Goal: Task Accomplishment & Management: Manage account settings

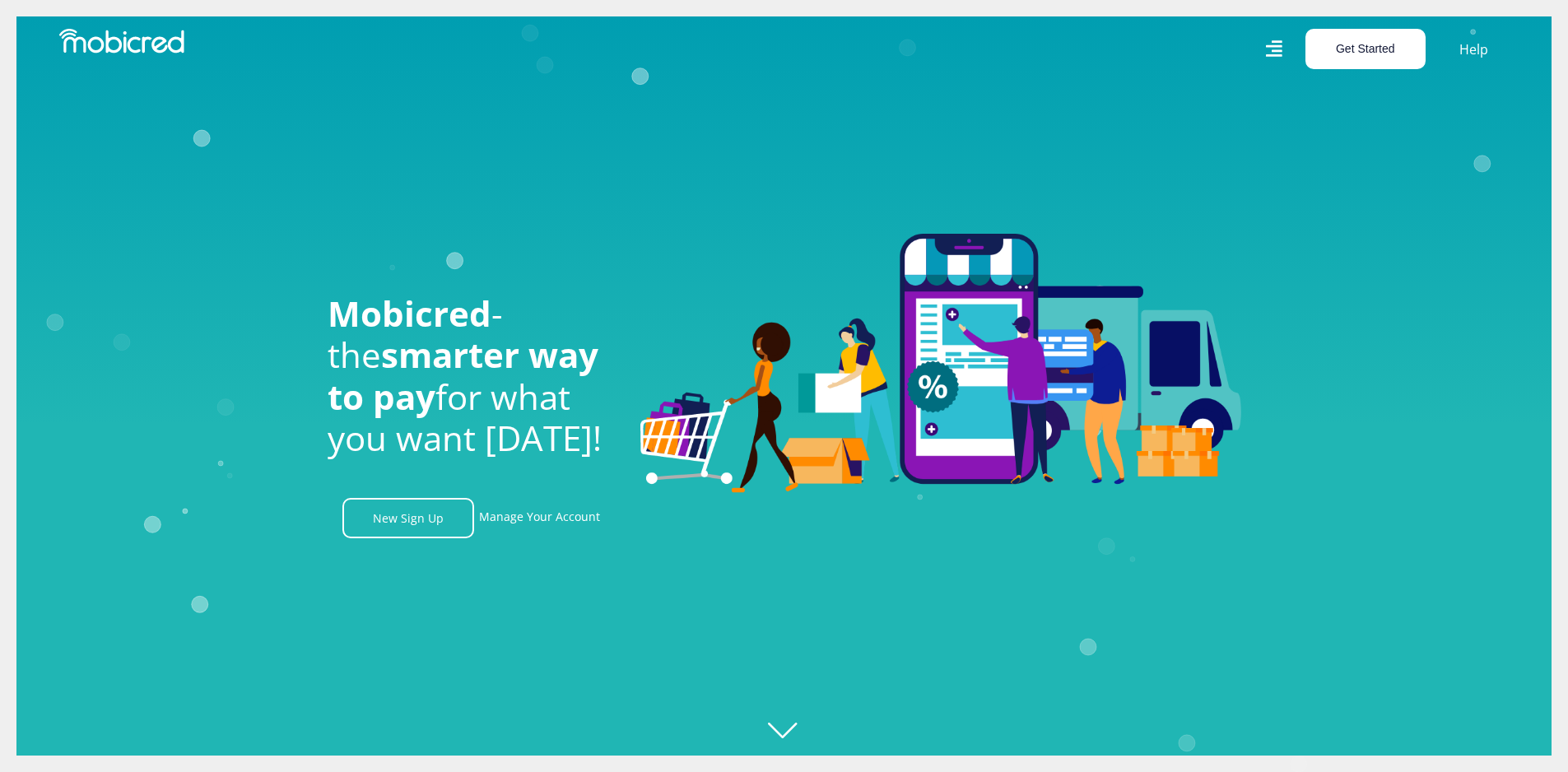
scroll to position [0, 1173]
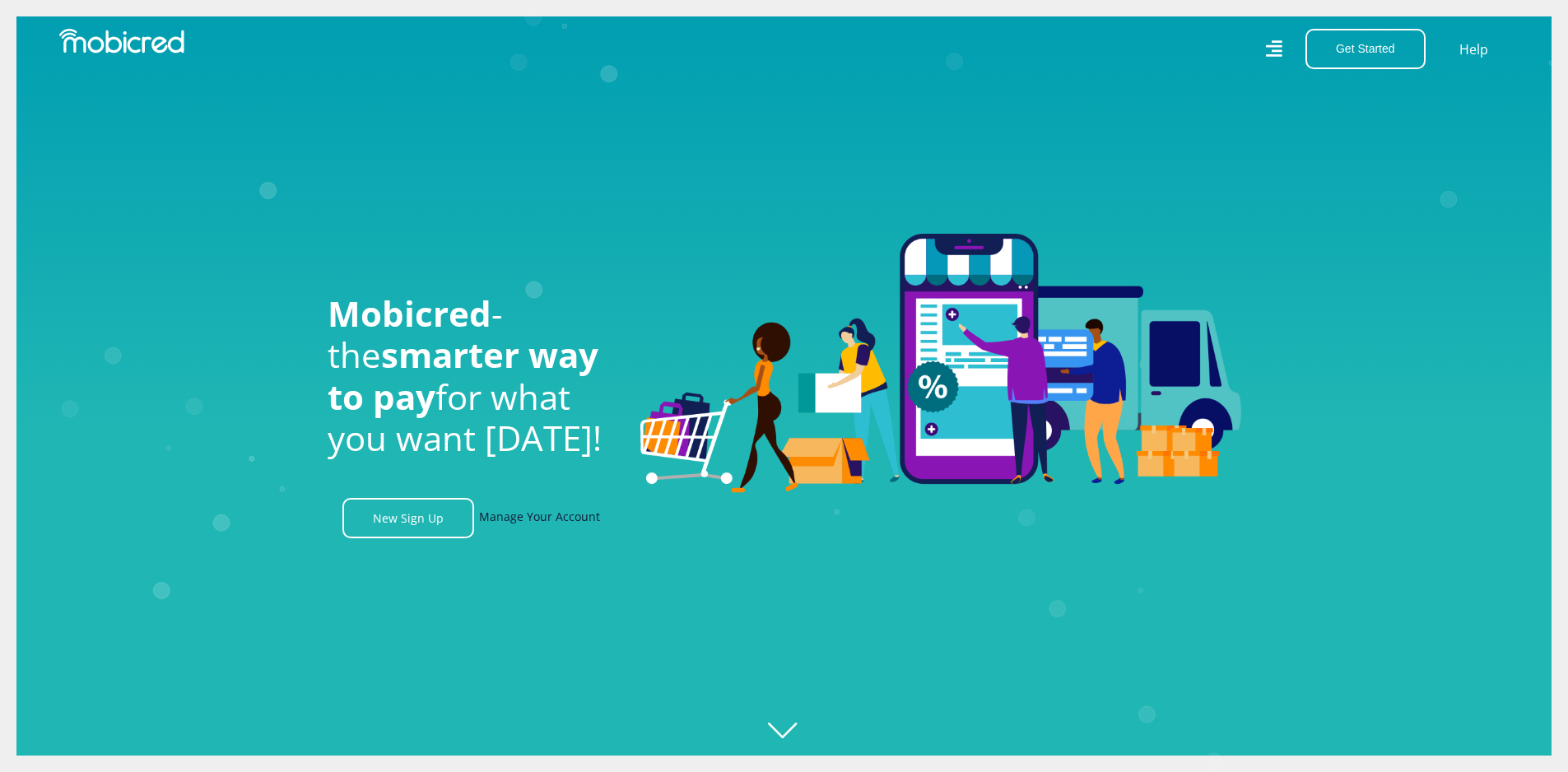
click at [568, 525] on link "Manage Your Account" at bounding box center [540, 518] width 121 height 41
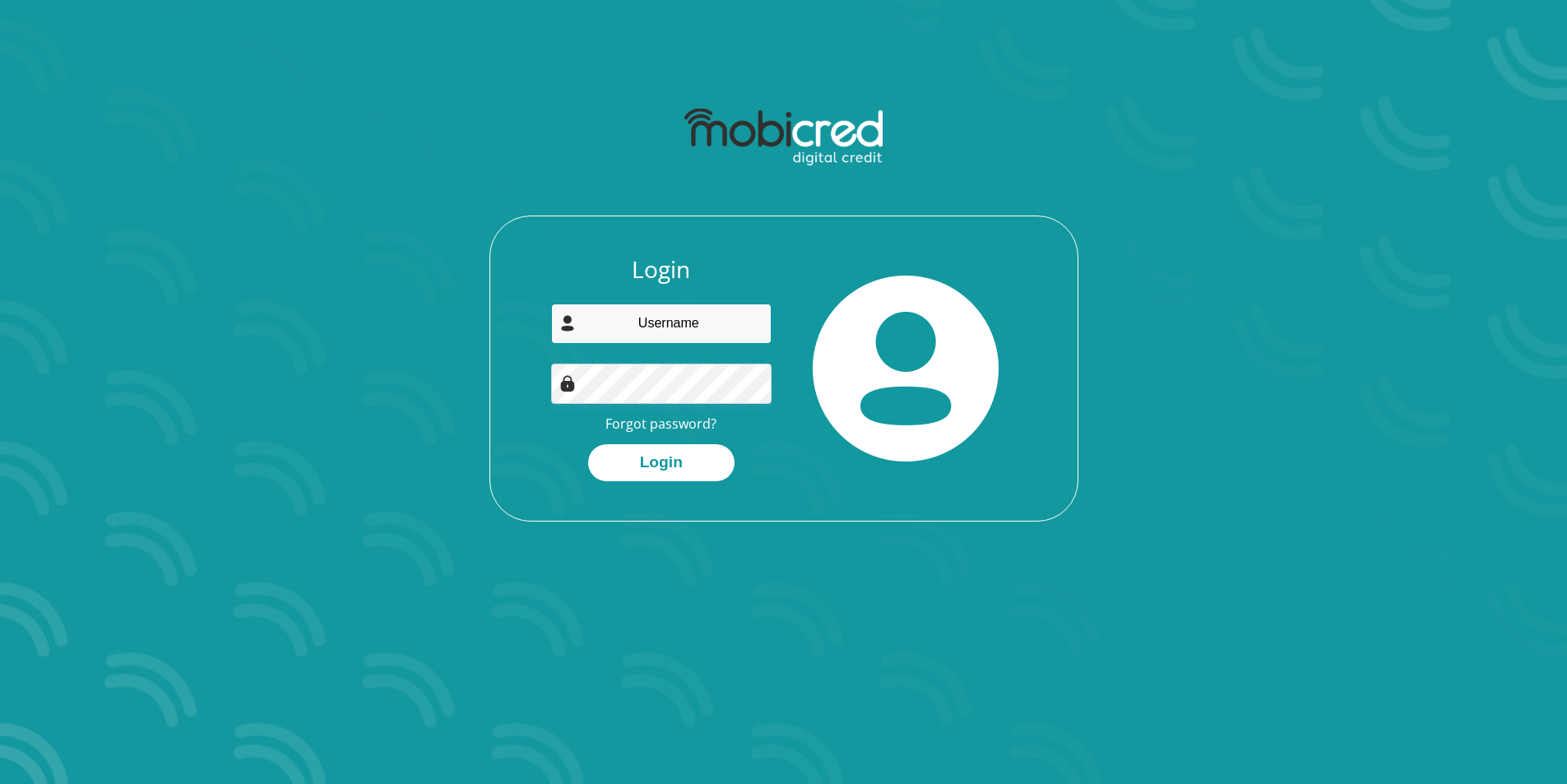
drag, startPoint x: 680, startPoint y: 311, endPoint x: 680, endPoint y: 323, distance: 12.0
click at [680, 323] on input "email" at bounding box center [661, 323] width 220 height 41
type input "jminnie579@gmail.com"
click at [714, 461] on button "Login" at bounding box center [661, 462] width 147 height 37
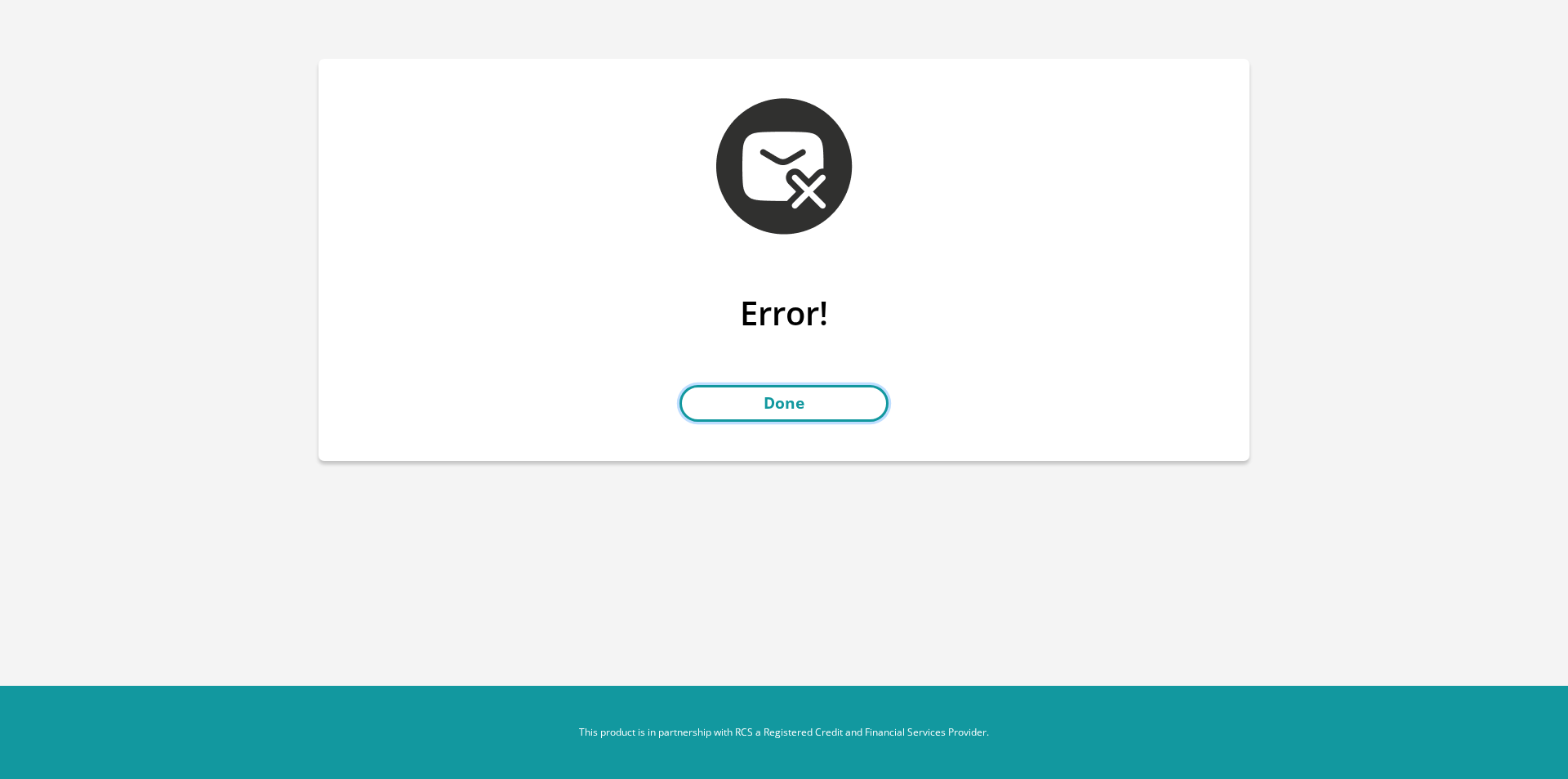
click at [830, 398] on link "Done" at bounding box center [784, 403] width 209 height 37
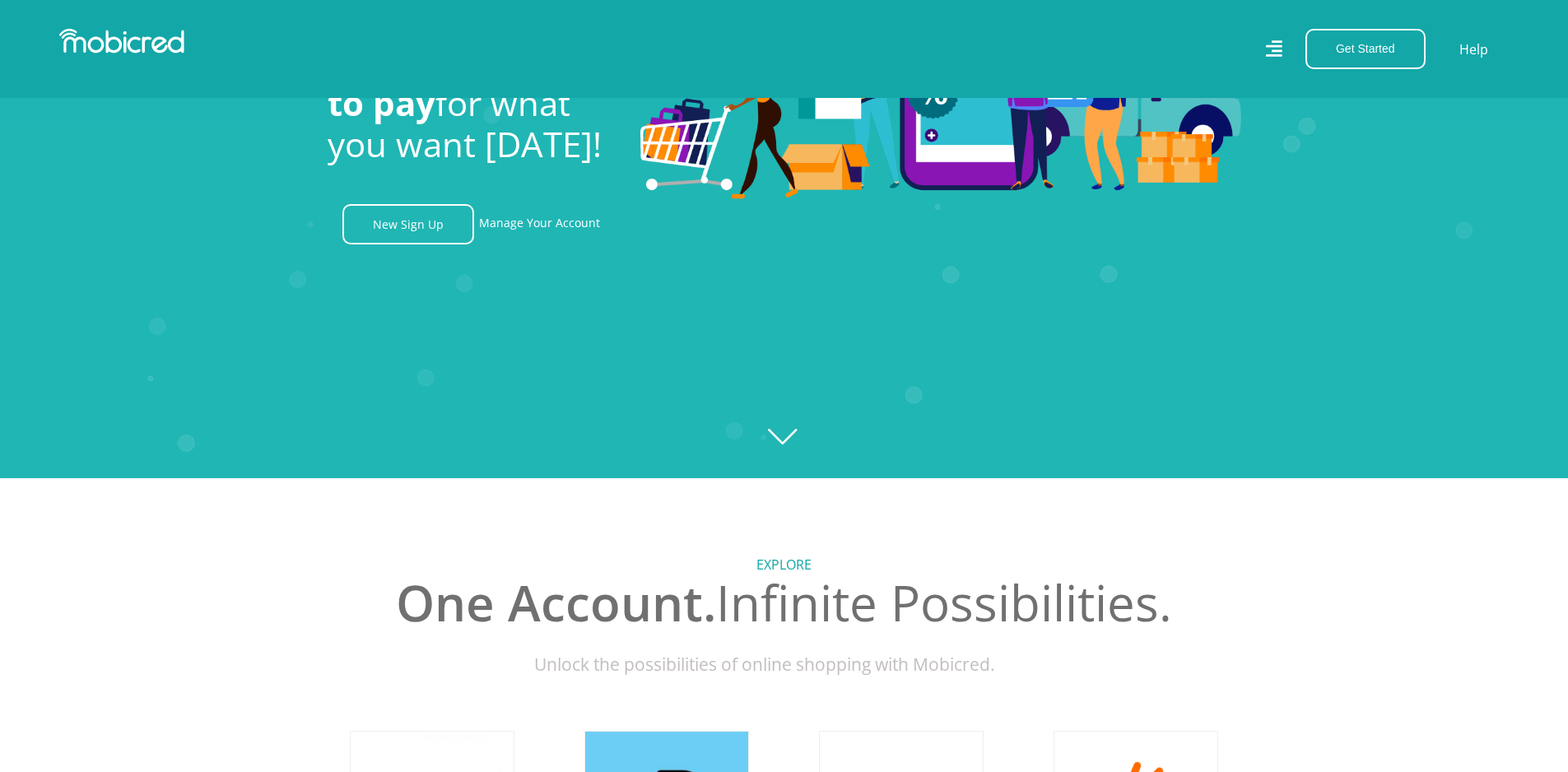
scroll to position [247, 0]
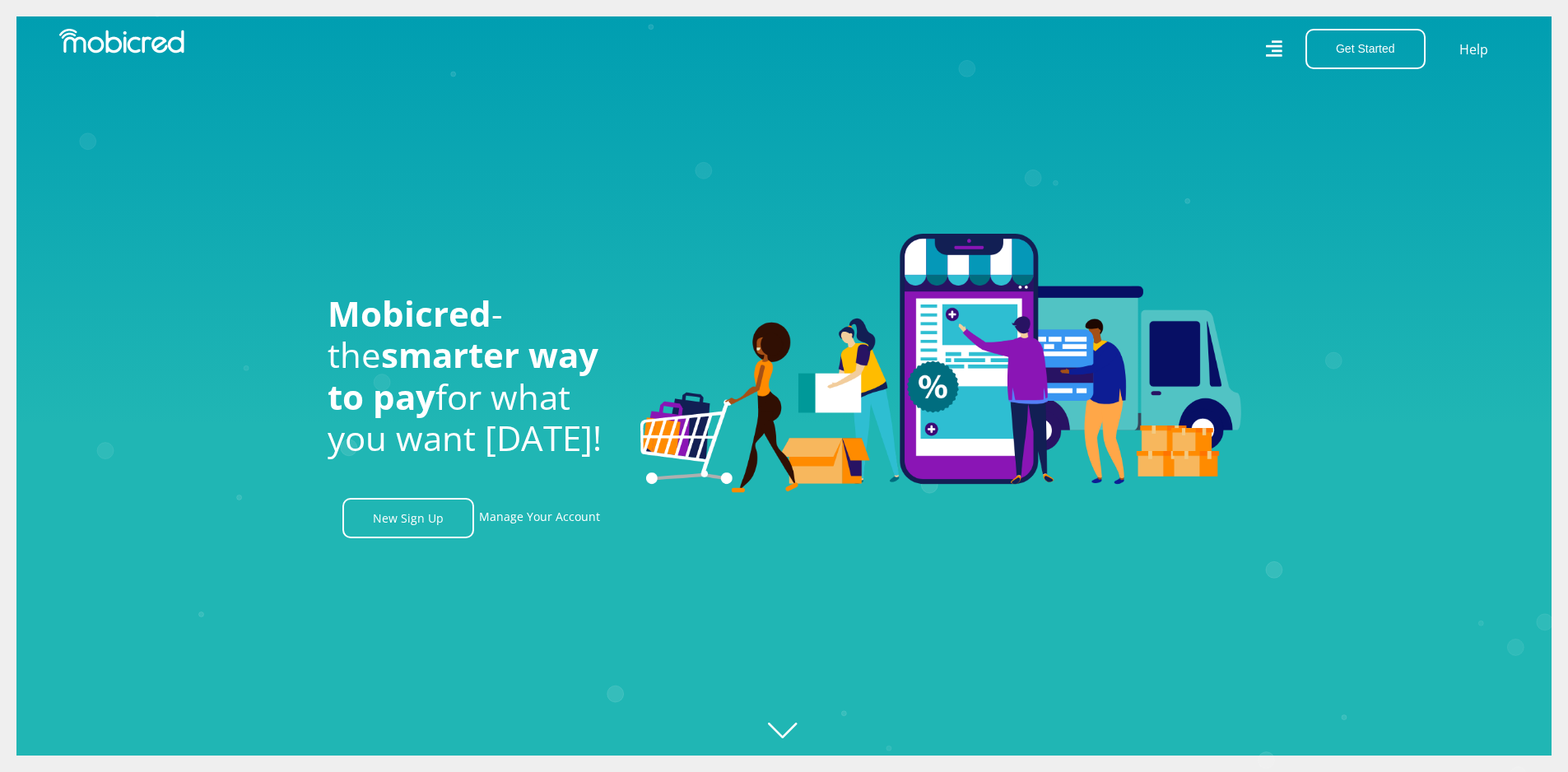
scroll to position [0, 939]
click at [805, 736] on icon "Created with [PERSON_NAME] 2.3.0" at bounding box center [801, 386] width 1568 height 772
click at [798, 728] on icon "Created with [PERSON_NAME] 2.3.0" at bounding box center [801, 386] width 1568 height 772
click at [788, 729] on icon "Created with [PERSON_NAME] 2.3.0" at bounding box center [801, 386] width 1568 height 772
